Goal: Task Accomplishment & Management: Manage account settings

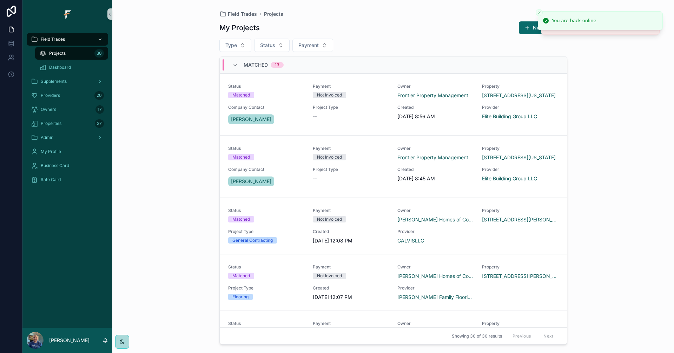
scroll to position [621, 0]
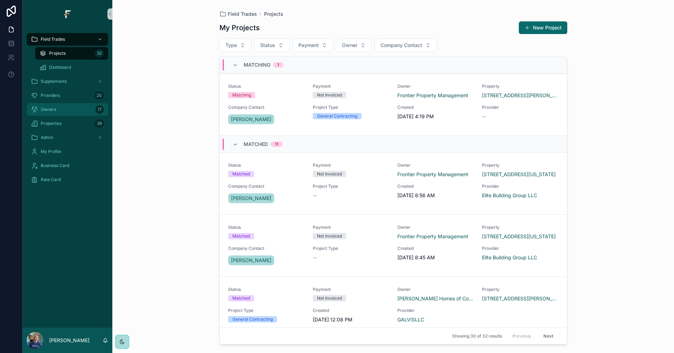
click at [64, 110] on div "Owners 17" at bounding box center [67, 109] width 73 height 11
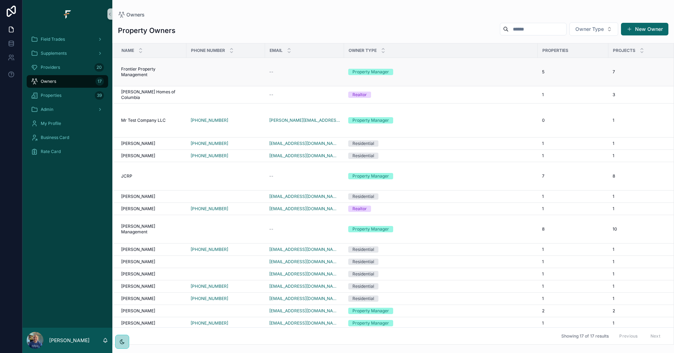
click at [230, 74] on td "scrollable content" at bounding box center [225, 72] width 79 height 28
click at [283, 76] on td "--" at bounding box center [304, 72] width 79 height 28
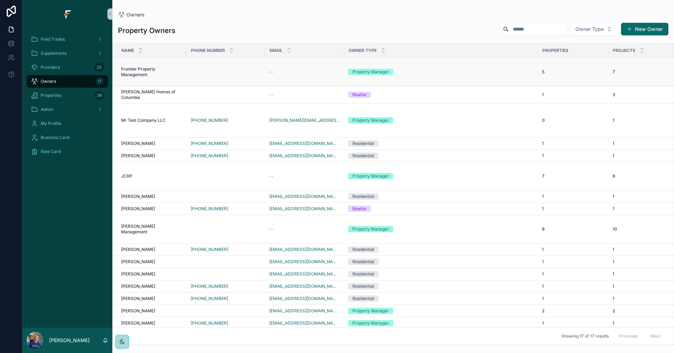
click at [255, 75] on td "scrollable content" at bounding box center [225, 72] width 79 height 28
click at [260, 62] on td "scrollable content" at bounding box center [225, 72] width 79 height 28
click at [171, 72] on span "Frontier Property Management" at bounding box center [151, 71] width 61 height 11
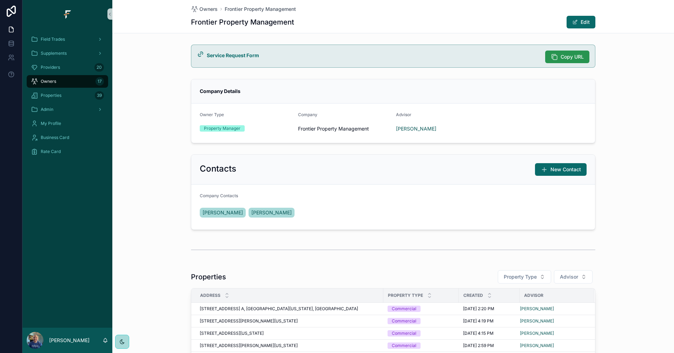
click at [563, 57] on span "Copy URL" at bounding box center [571, 56] width 23 height 7
click at [74, 40] on div "Field Trades" at bounding box center [67, 39] width 73 height 11
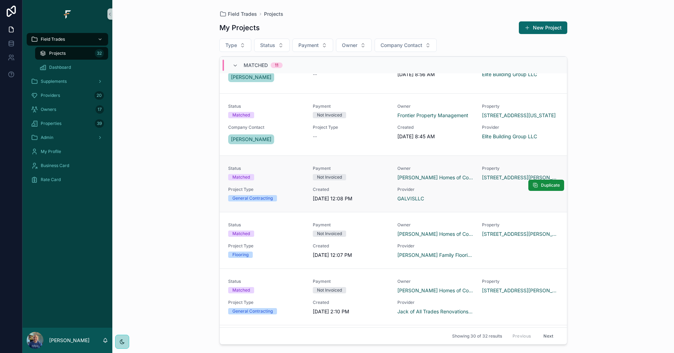
scroll to position [140, 0]
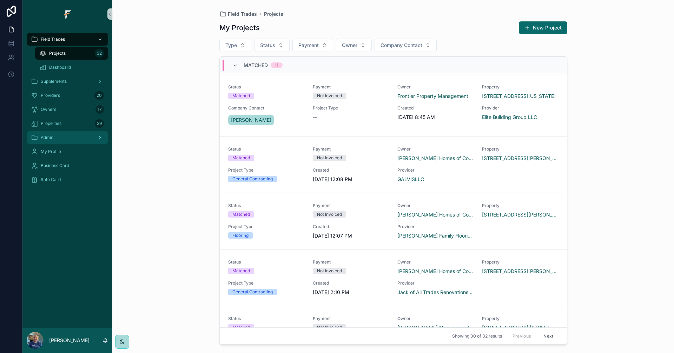
click at [76, 140] on div "Admin" at bounding box center [67, 137] width 73 height 11
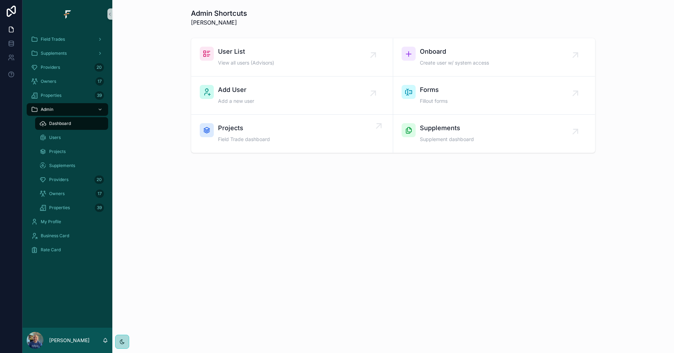
click at [317, 134] on div "Projects Field Trade dashboard" at bounding box center [292, 133] width 185 height 21
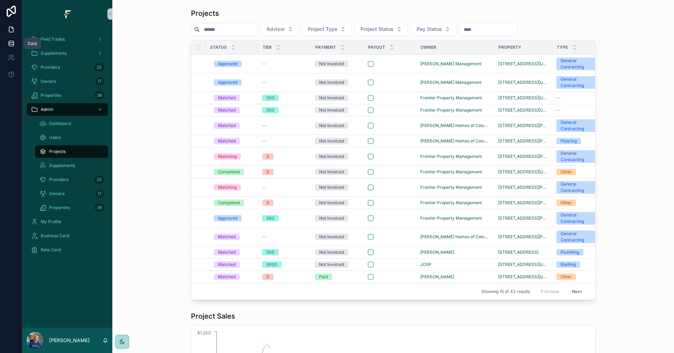
click at [9, 44] on icon at bounding box center [11, 45] width 5 height 3
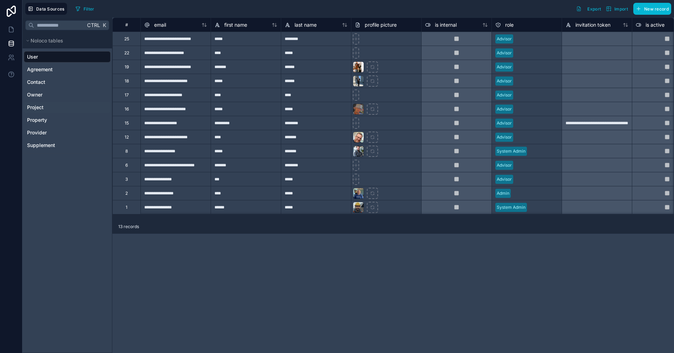
click at [49, 108] on div "Project" at bounding box center [67, 107] width 87 height 11
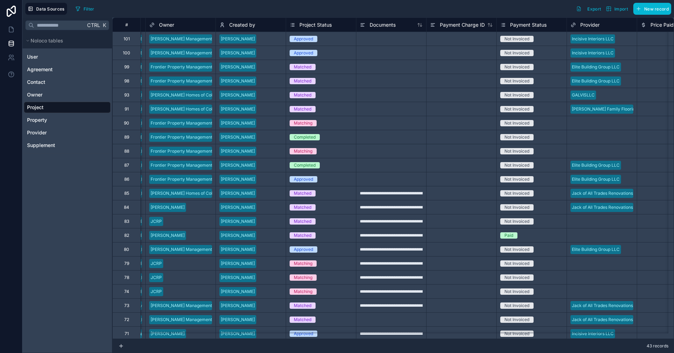
scroll to position [0, 521]
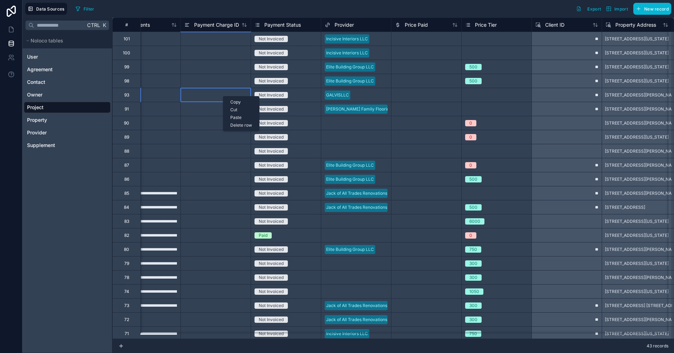
click at [237, 124] on div "Delete row" at bounding box center [241, 125] width 36 height 8
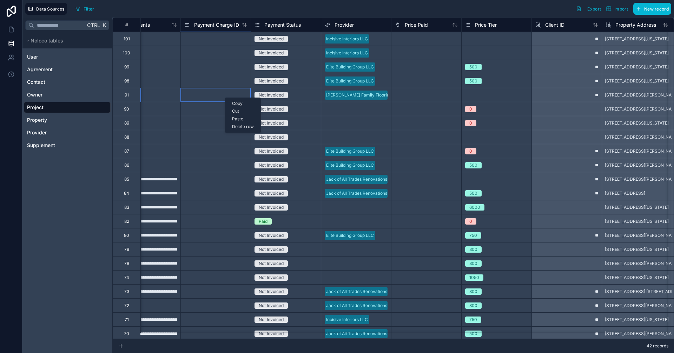
click at [237, 127] on div "Delete row" at bounding box center [243, 127] width 36 height 8
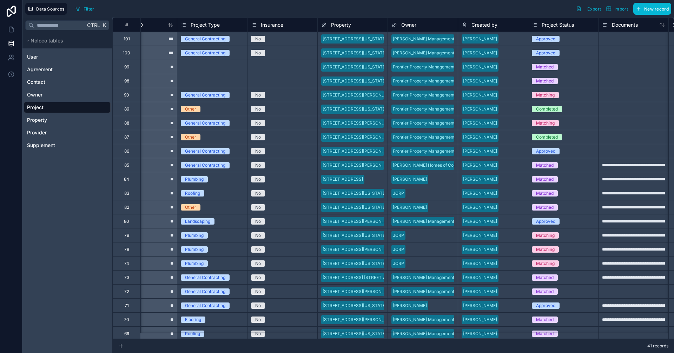
scroll to position [0, 0]
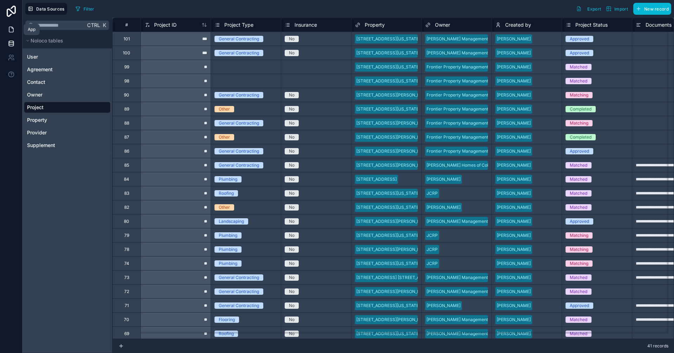
click at [15, 30] on link at bounding box center [11, 29] width 22 height 14
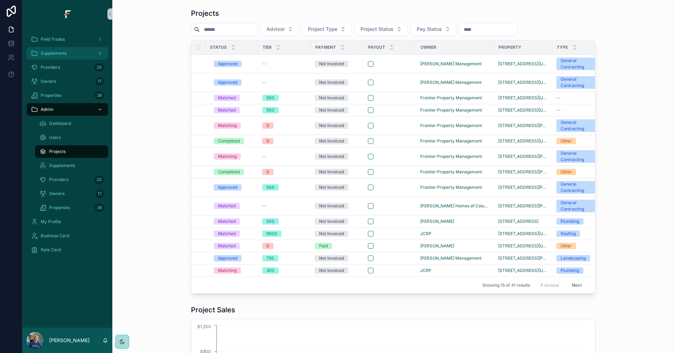
click at [64, 53] on span "Supplements" at bounding box center [54, 54] width 26 height 6
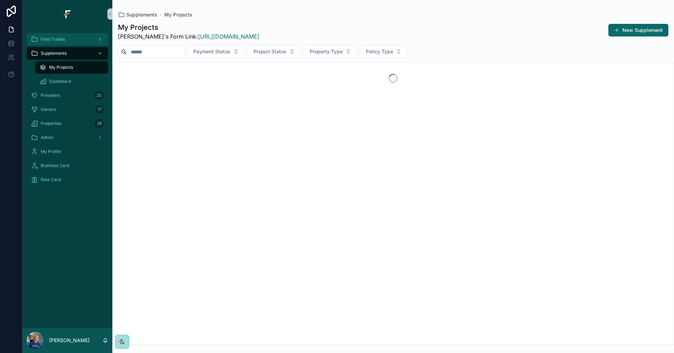
click at [60, 40] on span "Field Trades" at bounding box center [53, 39] width 24 height 6
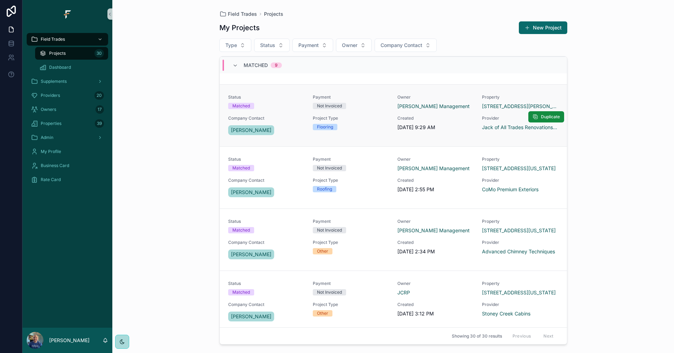
scroll to position [462, 0]
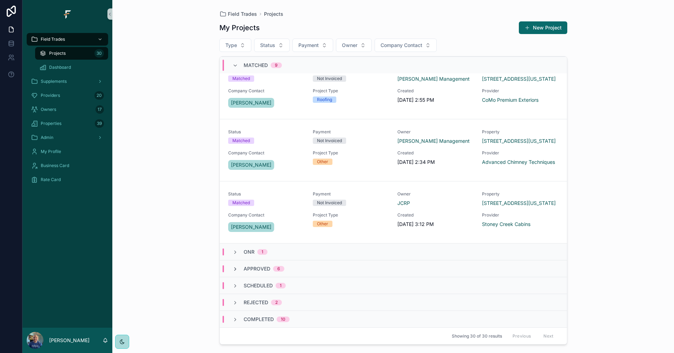
click at [233, 270] on icon "scrollable content" at bounding box center [235, 269] width 6 height 6
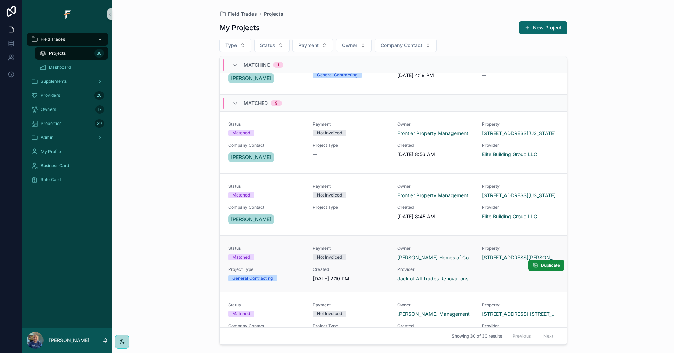
scroll to position [0, 0]
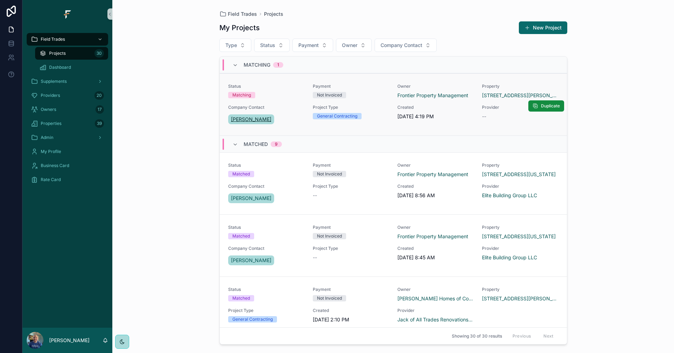
click at [255, 122] on span "[PERSON_NAME]" at bounding box center [251, 119] width 40 height 7
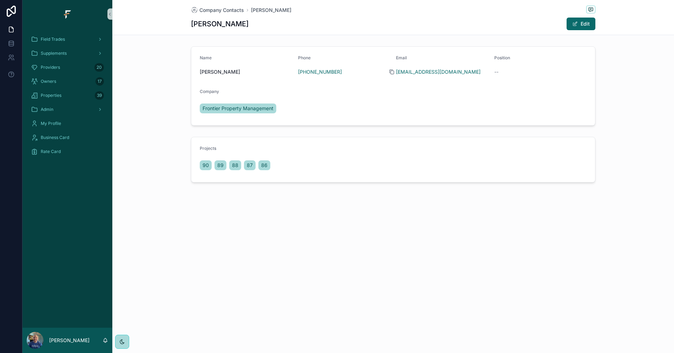
click at [392, 72] on icon "scrollable content" at bounding box center [392, 72] width 6 height 6
click at [65, 39] on span "Field Trades" at bounding box center [53, 39] width 24 height 6
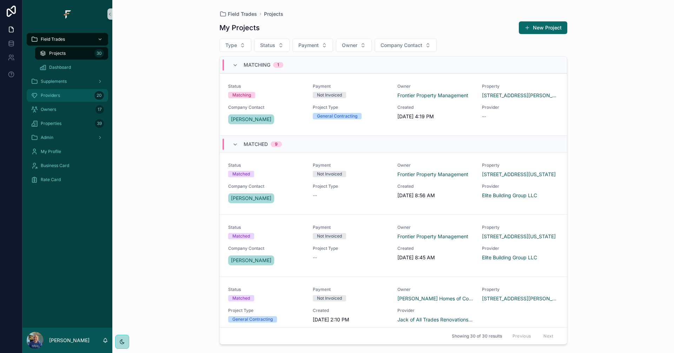
click at [55, 94] on span "Providers" at bounding box center [50, 96] width 19 height 6
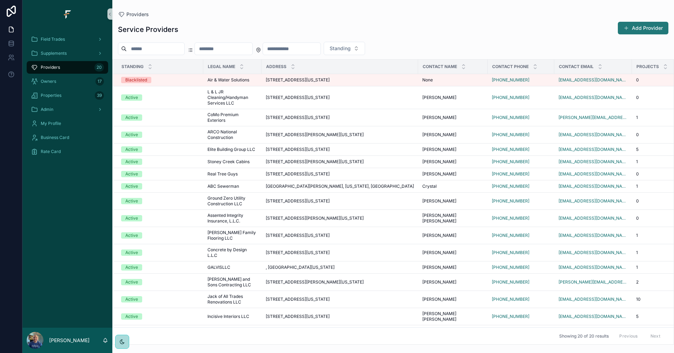
click at [644, 27] on button "Add Provider" at bounding box center [643, 28] width 51 height 13
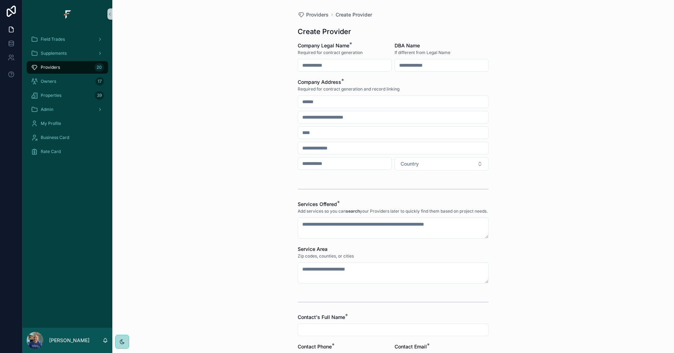
click at [375, 67] on input "scrollable content" at bounding box center [344, 65] width 93 height 10
click at [60, 68] on div "Providers 21" at bounding box center [67, 67] width 73 height 11
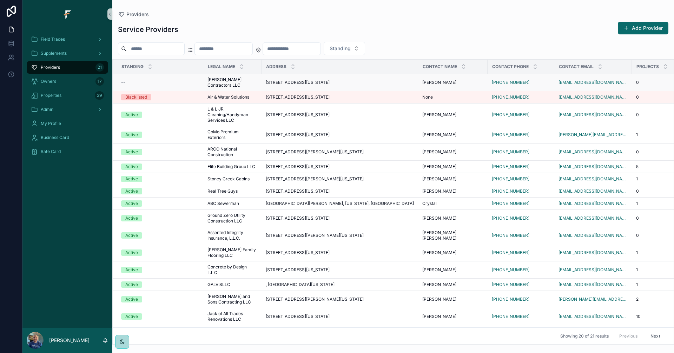
click at [187, 82] on div "--" at bounding box center [160, 83] width 78 height 6
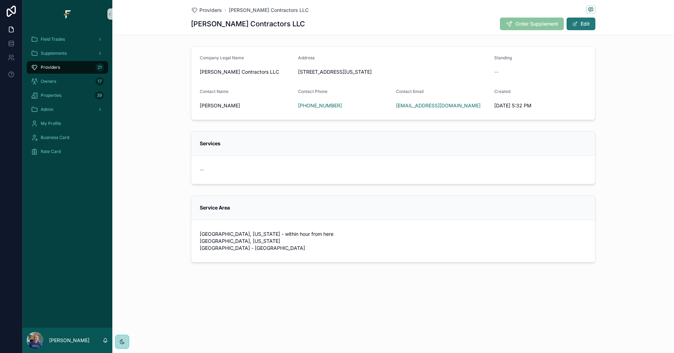
click at [580, 19] on button "Edit" at bounding box center [580, 24] width 29 height 13
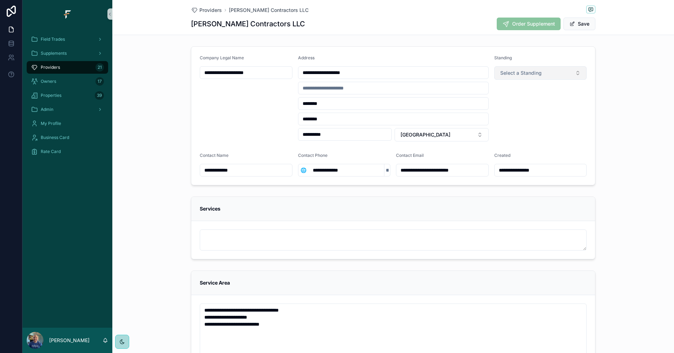
click at [574, 72] on button "Select a Standing" at bounding box center [540, 72] width 93 height 13
click at [511, 102] on div "Active" at bounding box center [506, 101] width 13 height 6
click at [576, 23] on button "Save" at bounding box center [579, 24] width 32 height 13
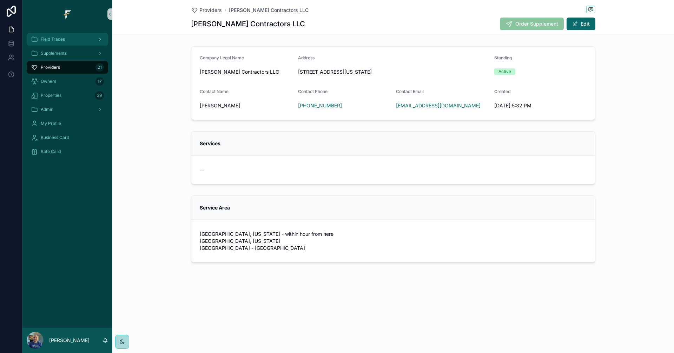
click at [69, 42] on div "Field Trades" at bounding box center [67, 39] width 73 height 11
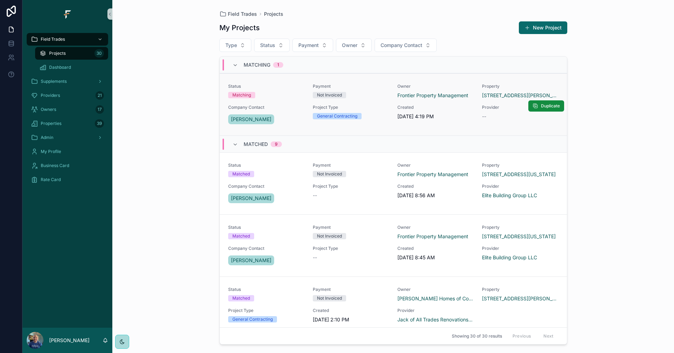
click at [287, 94] on div "Matching" at bounding box center [266, 95] width 76 height 6
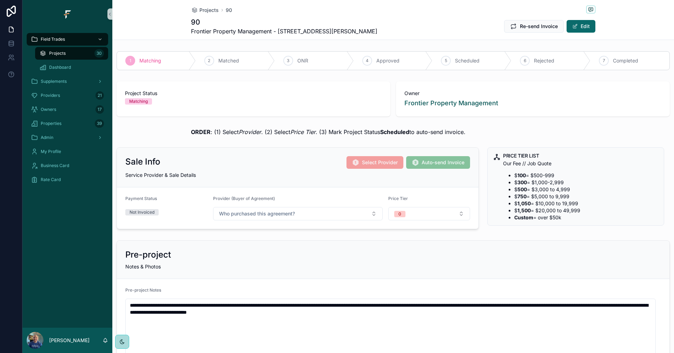
click at [79, 53] on div "Projects 30" at bounding box center [71, 53] width 65 height 11
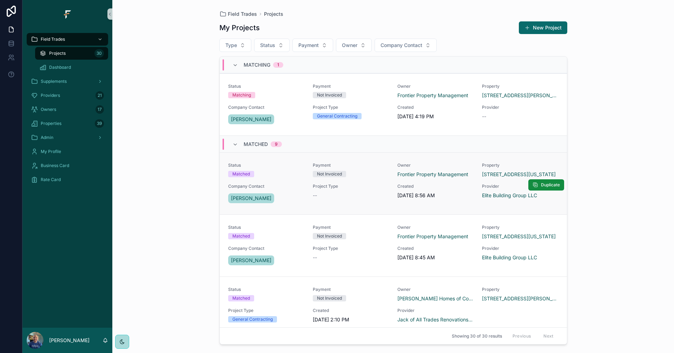
click at [360, 167] on span "Payment" at bounding box center [351, 165] width 76 height 6
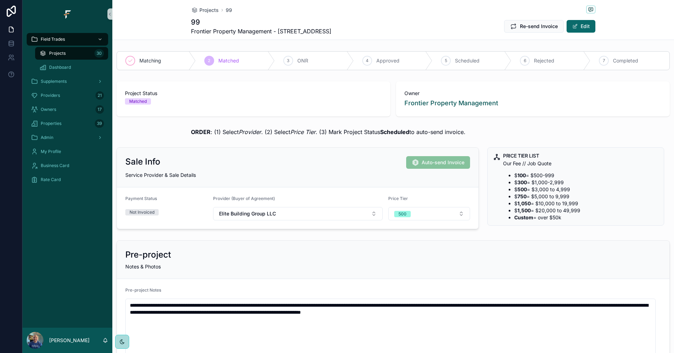
click at [71, 52] on div "Projects 30" at bounding box center [71, 53] width 65 height 11
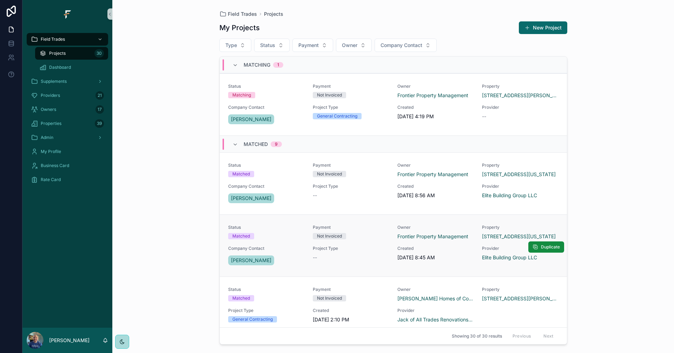
click at [381, 252] on div "Project Type --" at bounding box center [351, 253] width 76 height 15
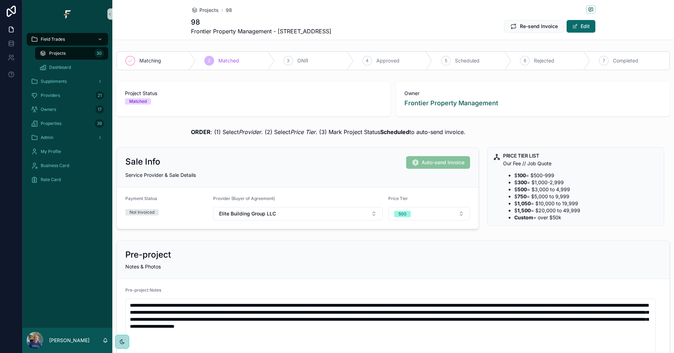
click at [76, 54] on div "Projects 30" at bounding box center [71, 53] width 65 height 11
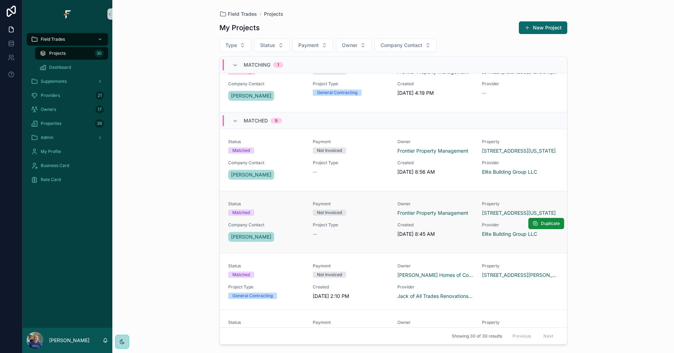
scroll to position [35, 0]
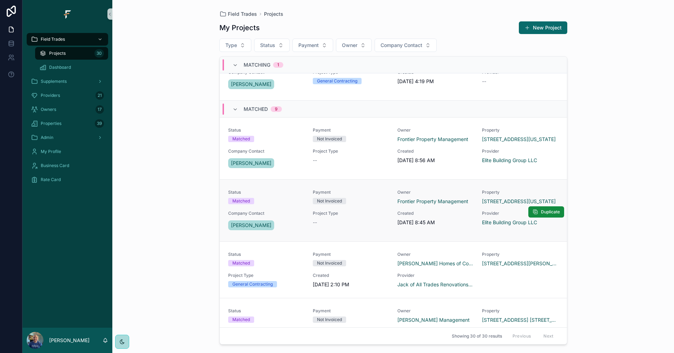
click at [365, 214] on span "Project Type" at bounding box center [351, 214] width 76 height 6
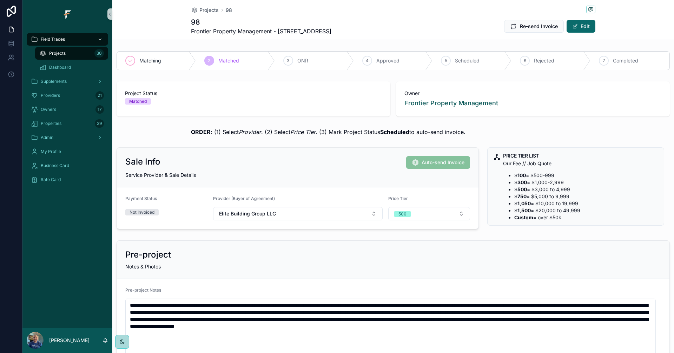
click at [68, 54] on div "Projects 30" at bounding box center [71, 53] width 65 height 11
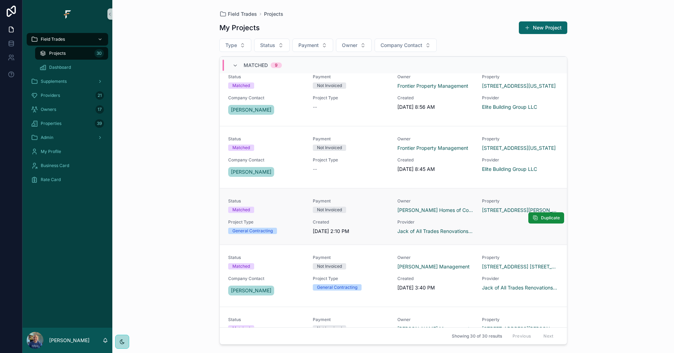
scroll to position [105, 0]
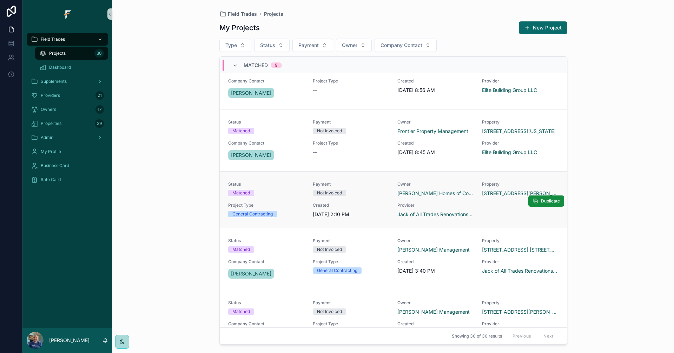
click at [365, 194] on div "Not Invoiced" at bounding box center [351, 193] width 76 height 6
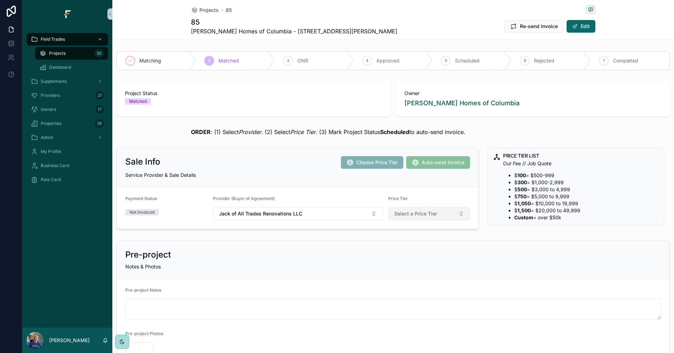
click at [435, 215] on button "Select a Price Tier" at bounding box center [429, 213] width 82 height 13
click at [438, 208] on button "Select a Price Tier" at bounding box center [429, 213] width 82 height 13
click at [72, 53] on div "Projects 30" at bounding box center [71, 53] width 65 height 11
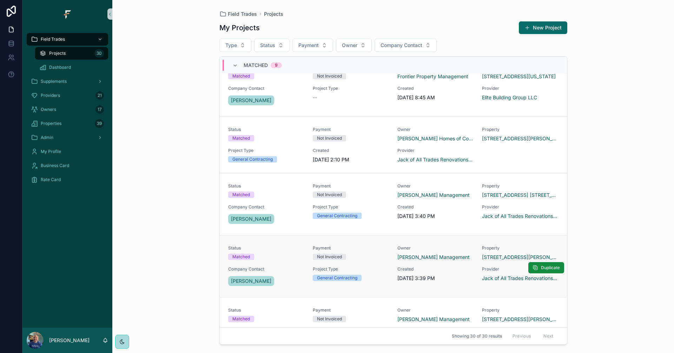
scroll to position [175, 0]
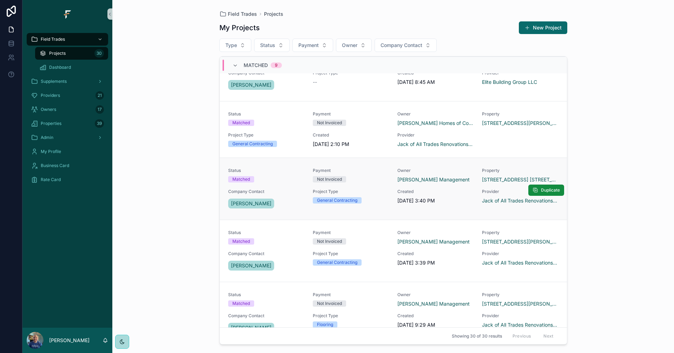
click at [366, 181] on div "Not Invoiced" at bounding box center [351, 179] width 76 height 6
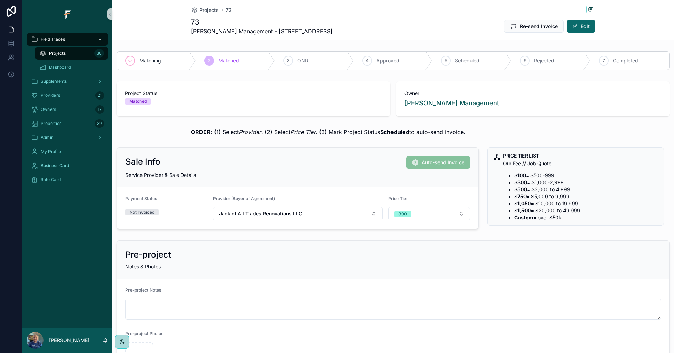
click at [80, 55] on div "Projects 30" at bounding box center [71, 53] width 65 height 11
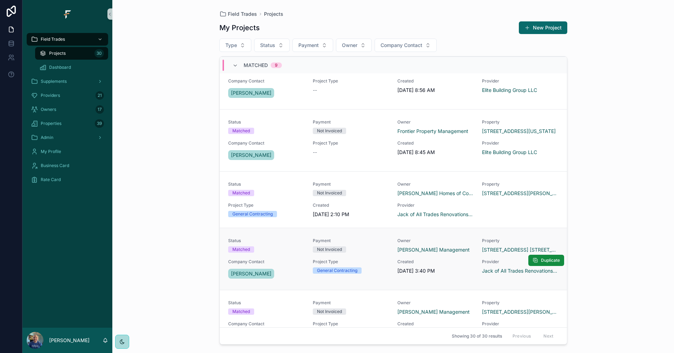
scroll to position [175, 0]
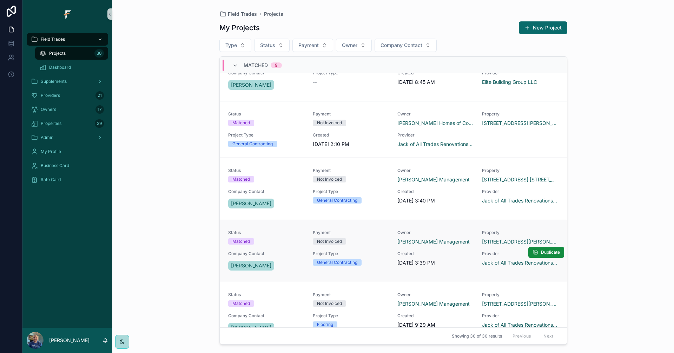
click at [371, 250] on div "Status Matched Payment Not Invoiced Owner [PERSON_NAME] Management Property [ST…" at bounding box center [393, 251] width 330 height 42
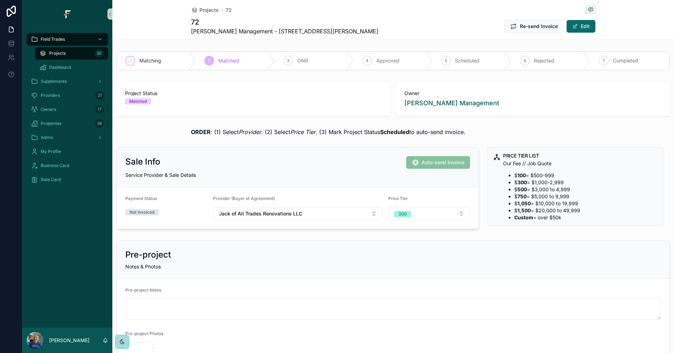
click at [56, 55] on span "Projects" at bounding box center [57, 54] width 16 height 6
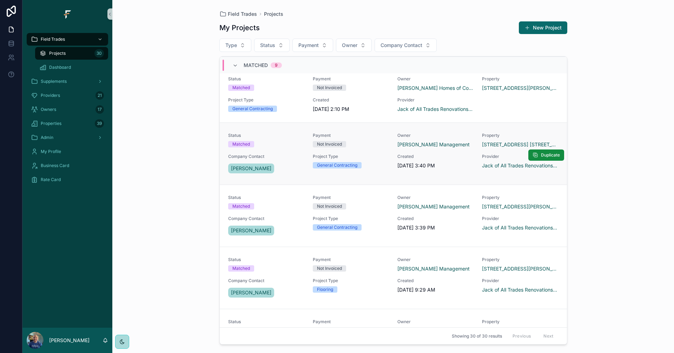
scroll to position [281, 0]
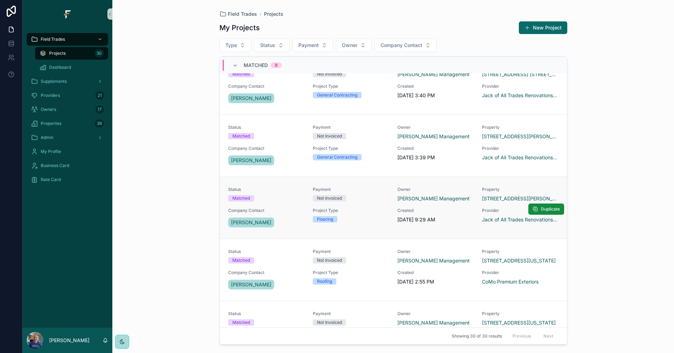
click at [375, 214] on div "Project Type Flooring" at bounding box center [351, 215] width 76 height 15
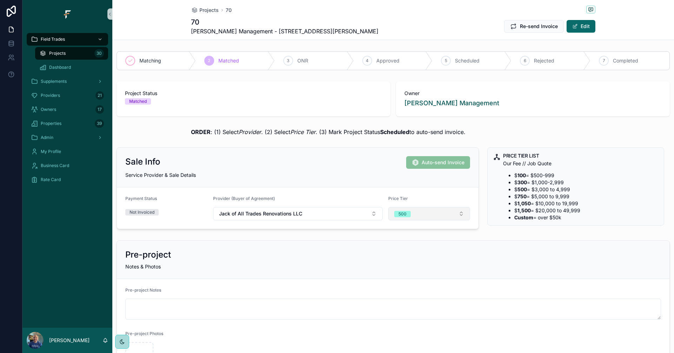
click at [452, 214] on button "500" at bounding box center [429, 213] width 82 height 13
click at [404, 285] on div "750" at bounding box center [426, 284] width 84 height 11
click at [354, 260] on div "Pre-project Notes & Photos" at bounding box center [393, 260] width 552 height 38
click at [78, 59] on div "Projects 30" at bounding box center [71, 53] width 65 height 11
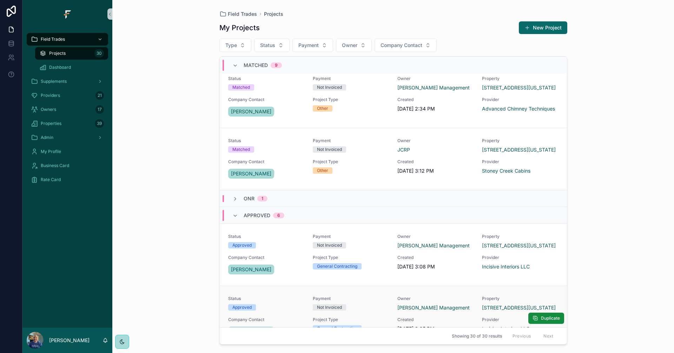
scroll to position [561, 0]
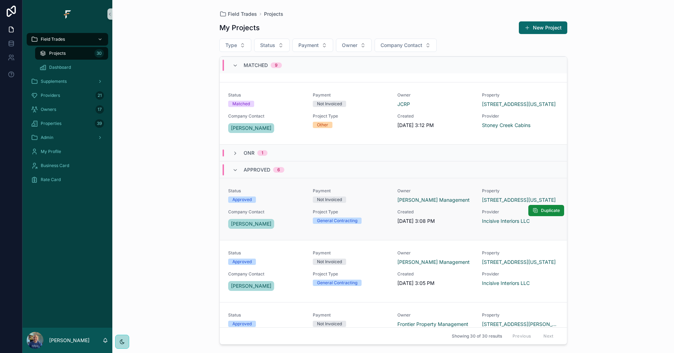
click at [377, 205] on div "Status Approved Payment Not Invoiced Owner [PERSON_NAME] Management Property [S…" at bounding box center [393, 209] width 330 height 42
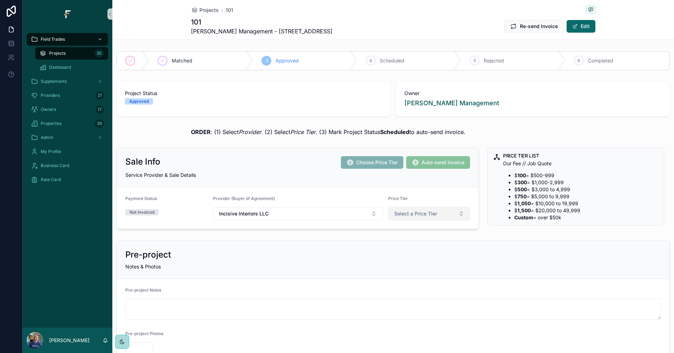
click at [450, 215] on button "Select a Price Tier" at bounding box center [429, 213] width 82 height 13
click at [300, 280] on form "Pre-project Notes Pre-project Photos" at bounding box center [393, 329] width 552 height 100
click at [457, 212] on button "Select a Price Tier" at bounding box center [429, 213] width 82 height 13
click at [399, 274] on span "750" at bounding box center [395, 273] width 16 height 6
click at [67, 53] on div "Projects 30" at bounding box center [71, 53] width 65 height 11
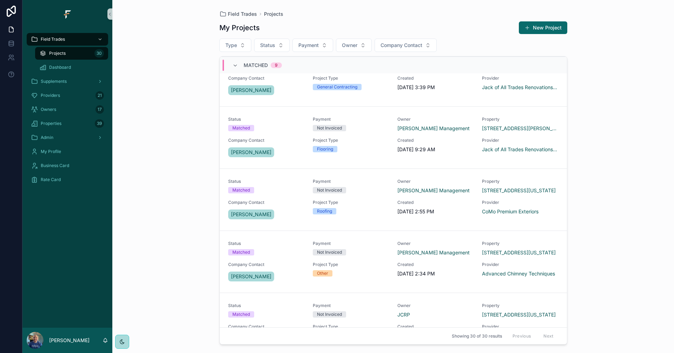
scroll to position [211, 0]
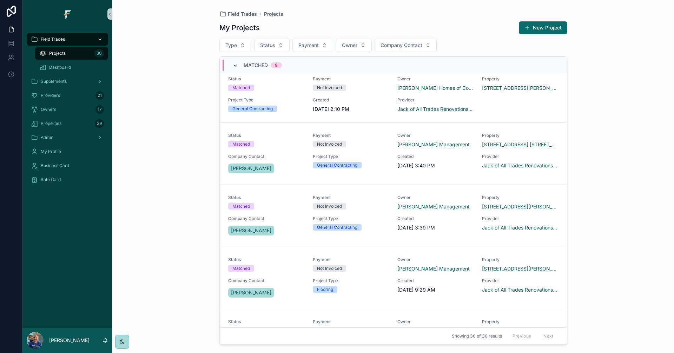
click at [234, 63] on icon "scrollable content" at bounding box center [235, 66] width 6 height 6
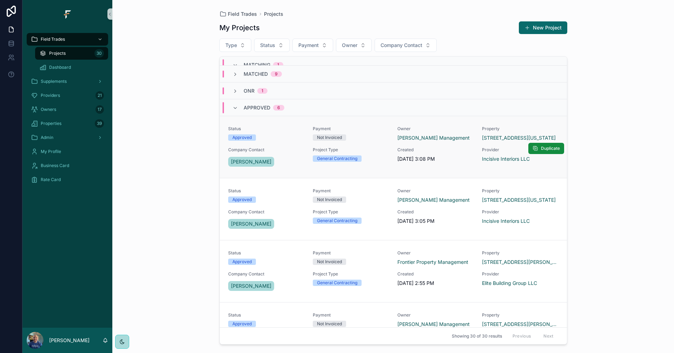
scroll to position [105, 0]
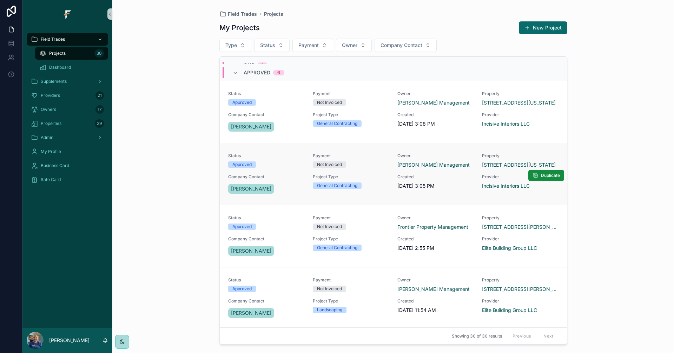
click at [374, 166] on div "Not Invoiced" at bounding box center [351, 164] width 76 height 6
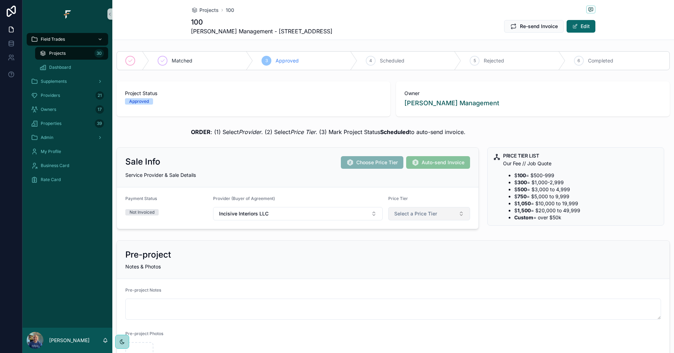
click at [447, 213] on button "Select a Price Tier" at bounding box center [429, 213] width 82 height 13
click at [399, 262] on span "500" at bounding box center [395, 263] width 16 height 6
click at [62, 51] on span "Projects" at bounding box center [57, 54] width 16 height 6
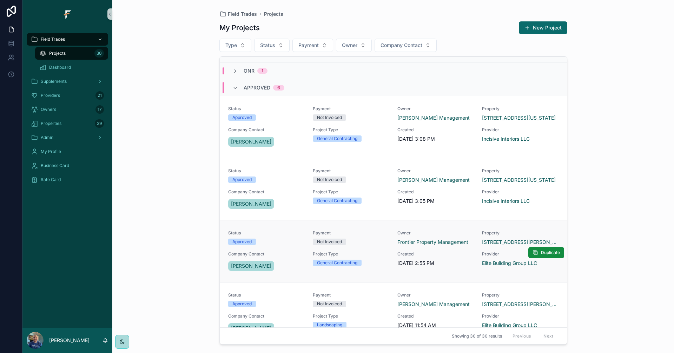
scroll to position [105, 0]
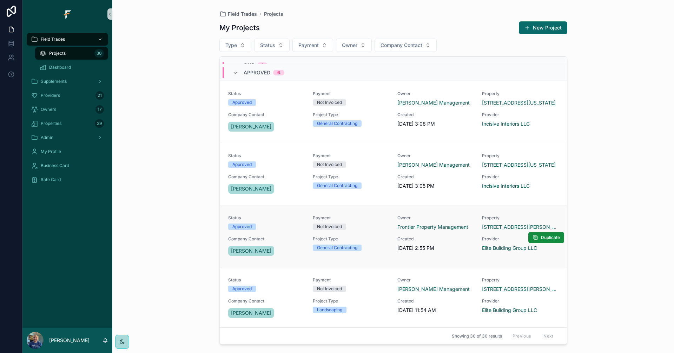
click at [368, 233] on div "Status Approved Payment Not Invoiced Owner Frontier Property Management Propert…" at bounding box center [393, 236] width 330 height 42
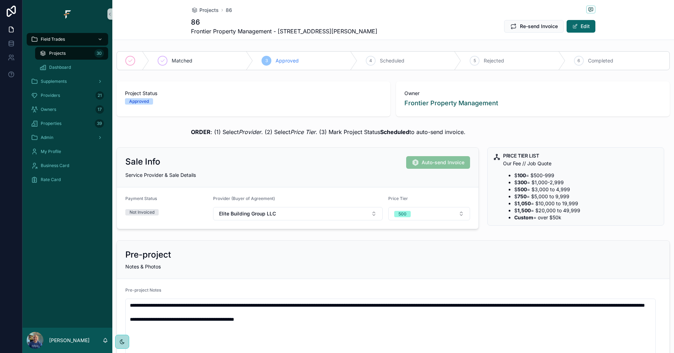
click at [64, 53] on span "Projects" at bounding box center [57, 54] width 16 height 6
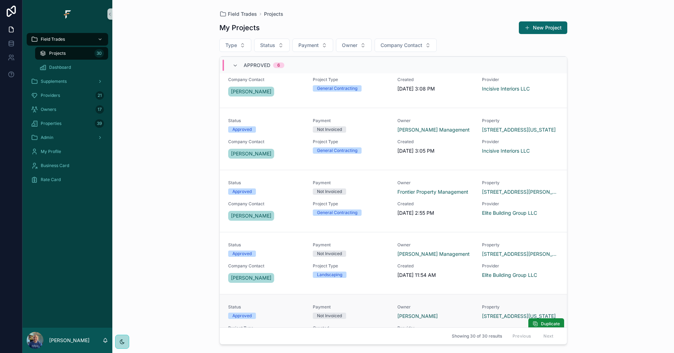
scroll to position [175, 0]
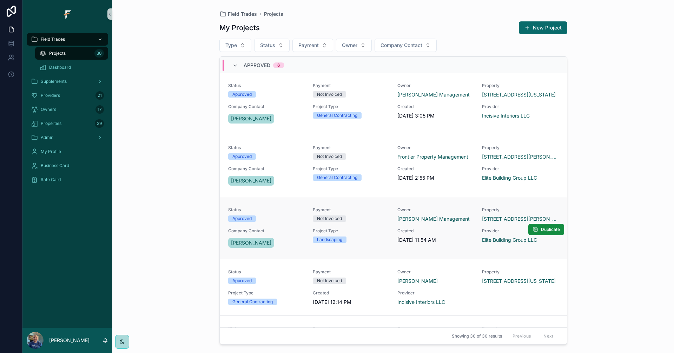
click at [387, 242] on div "Status Approved Payment Not Invoiced Owner [PERSON_NAME] Management Property [S…" at bounding box center [393, 228] width 330 height 42
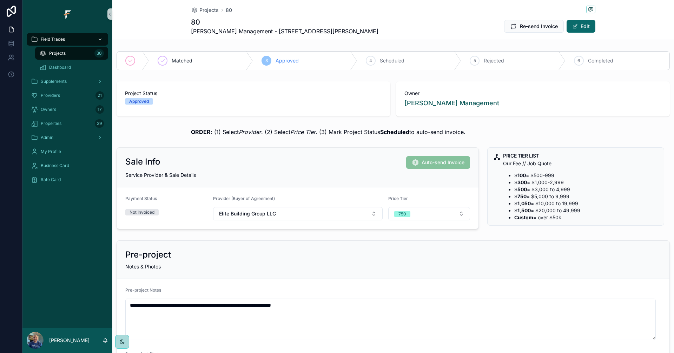
click at [84, 52] on div "Projects 30" at bounding box center [71, 53] width 65 height 11
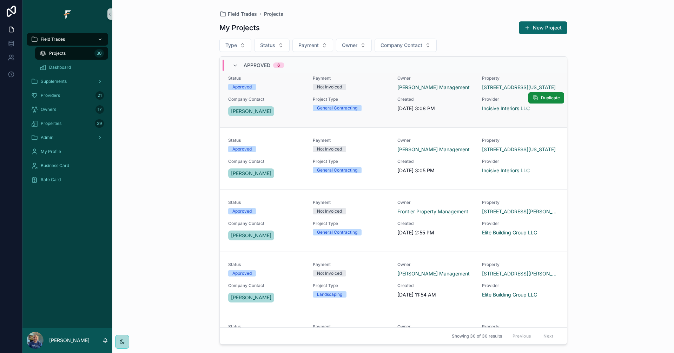
scroll to position [66, 0]
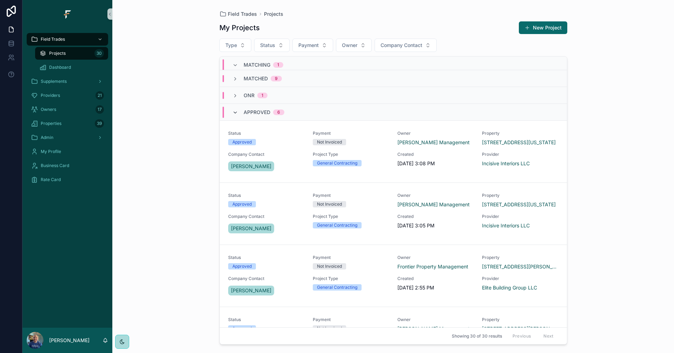
click at [234, 111] on icon "scrollable content" at bounding box center [235, 113] width 6 height 6
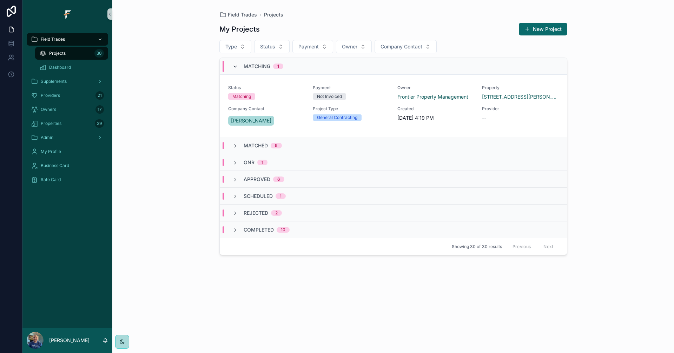
click at [238, 67] on icon "scrollable content" at bounding box center [235, 67] width 6 height 6
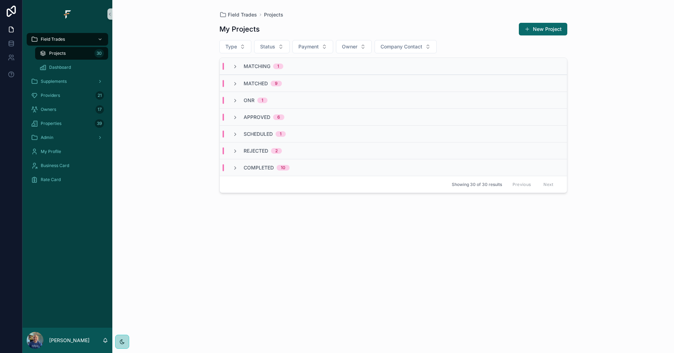
click at [172, 248] on div "Field Trades Projects My Projects New Project Type Status Payment Owner Company…" at bounding box center [392, 176] width 561 height 353
click at [54, 102] on div "Providers 21" at bounding box center [67, 95] width 90 height 14
click at [54, 99] on div "Providers 21" at bounding box center [67, 95] width 73 height 11
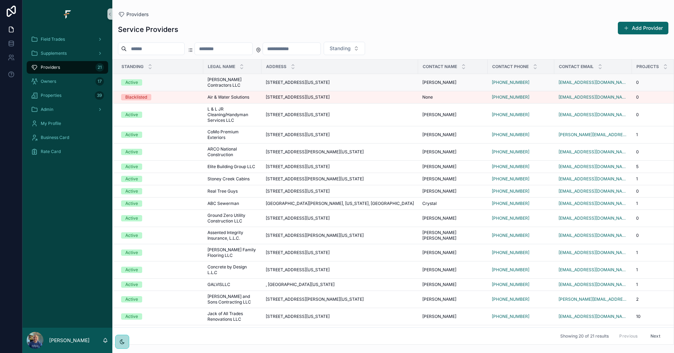
click at [187, 79] on div "Active" at bounding box center [160, 82] width 78 height 6
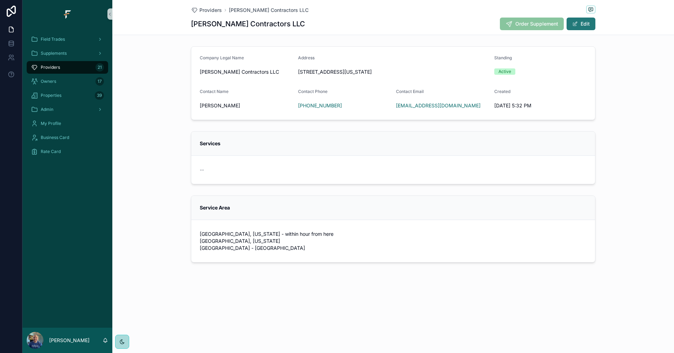
click at [592, 25] on button "Edit" at bounding box center [580, 24] width 29 height 13
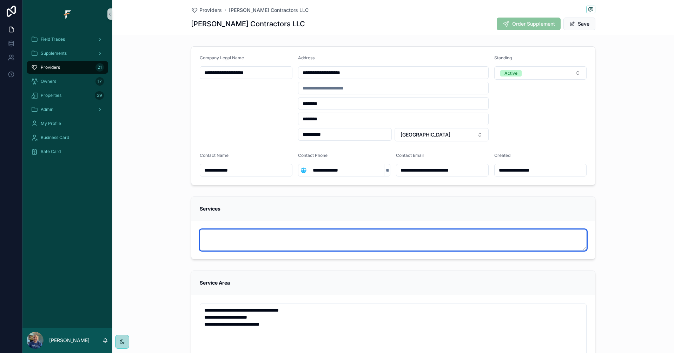
click at [235, 241] on textarea "scrollable content" at bounding box center [393, 239] width 387 height 21
paste textarea "**********"
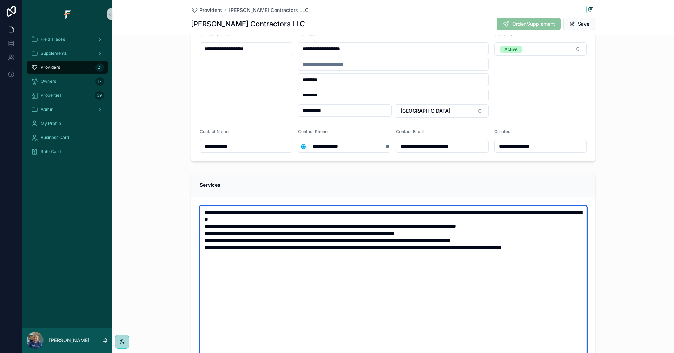
scroll to position [105, 0]
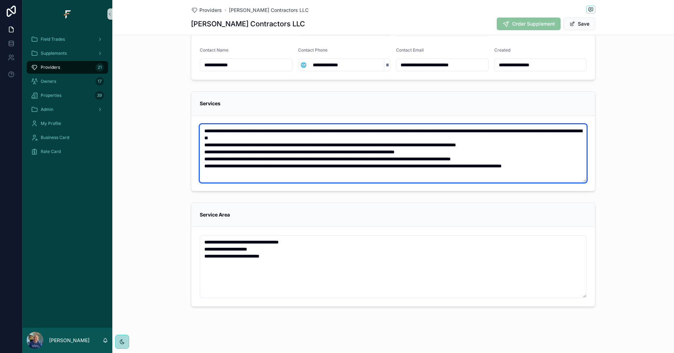
drag, startPoint x: 581, startPoint y: 340, endPoint x: 585, endPoint y: 181, distance: 158.6
click at [585, 181] on form "**********" at bounding box center [392, 153] width 403 height 75
type textarea "**********"
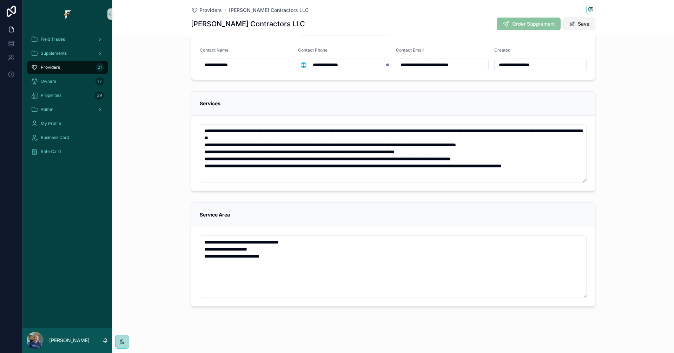
click at [587, 24] on button "Save" at bounding box center [579, 24] width 32 height 13
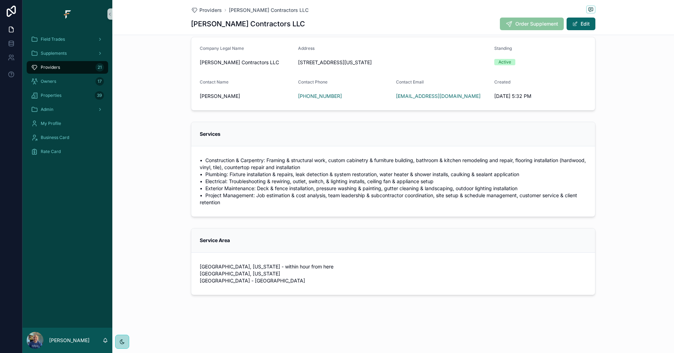
scroll to position [0, 0]
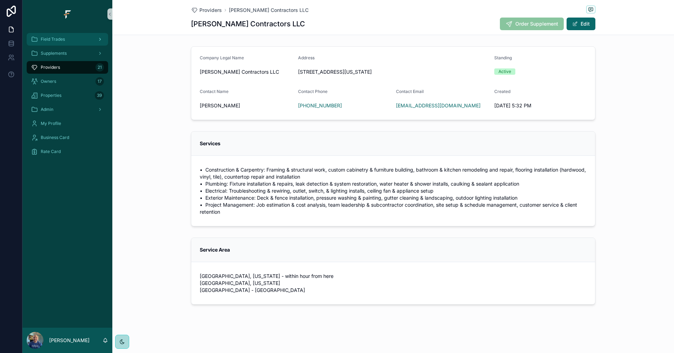
click at [54, 40] on span "Field Trades" at bounding box center [53, 39] width 24 height 6
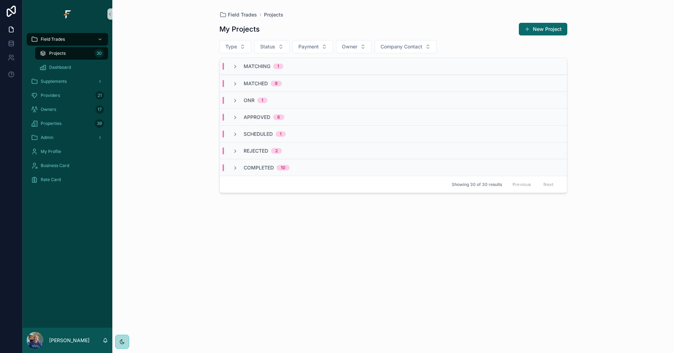
click at [240, 67] on div "Matching 1" at bounding box center [257, 66] width 51 height 7
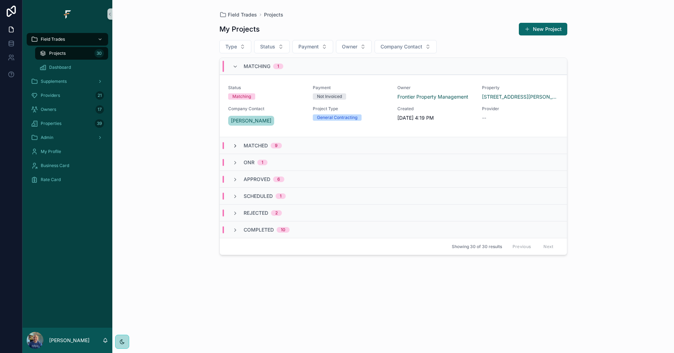
click at [233, 145] on icon "scrollable content" at bounding box center [235, 146] width 6 height 6
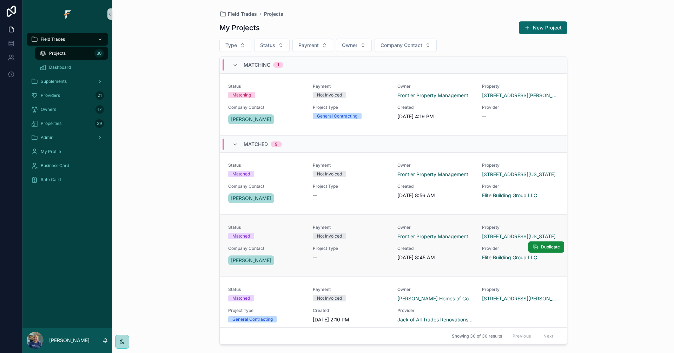
scroll to position [35, 0]
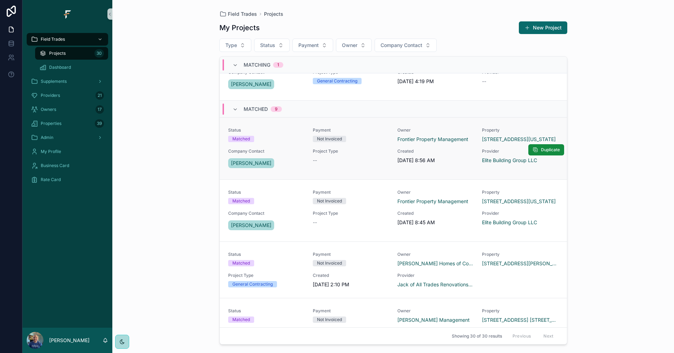
click at [288, 140] on div "Matched" at bounding box center [266, 139] width 76 height 6
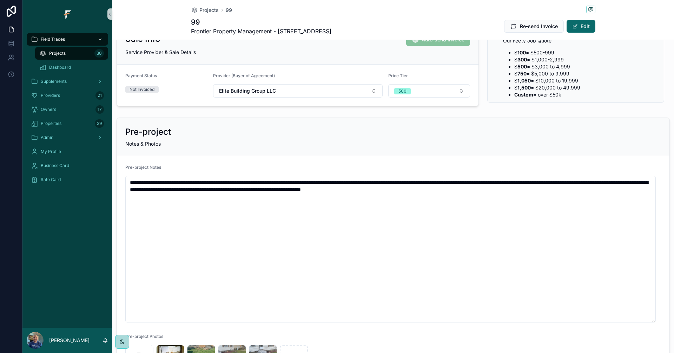
scroll to position [175, 0]
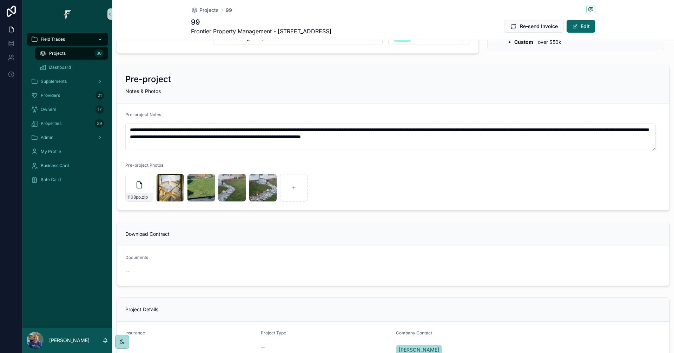
drag, startPoint x: 653, startPoint y: 267, endPoint x: 643, endPoint y: 149, distance: 119.0
click at [643, 149] on textarea "**********" at bounding box center [390, 137] width 530 height 28
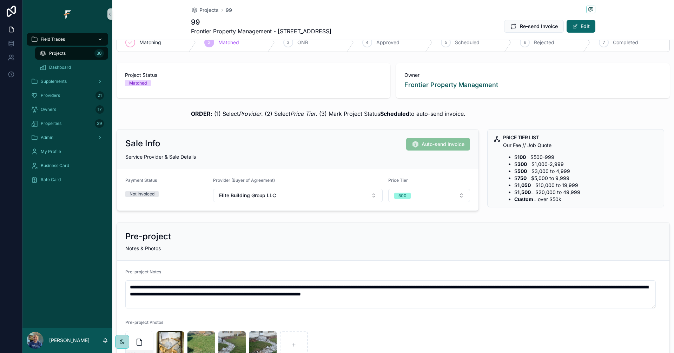
scroll to position [0, 0]
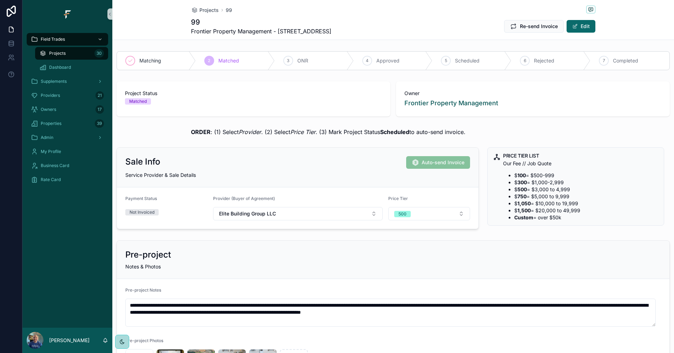
click at [74, 57] on div "Projects 30" at bounding box center [71, 53] width 65 height 11
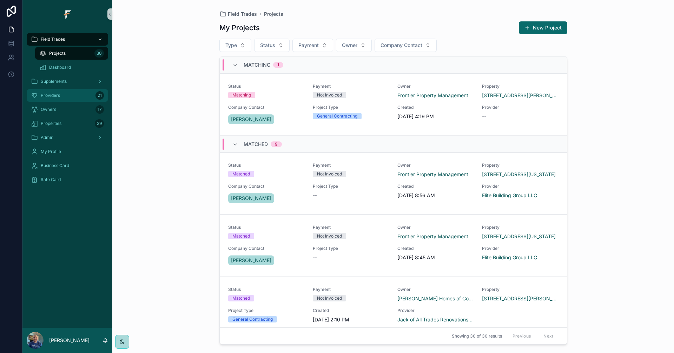
click at [62, 98] on div "Providers 21" at bounding box center [67, 95] width 73 height 11
